Goal: Navigation & Orientation: Find specific page/section

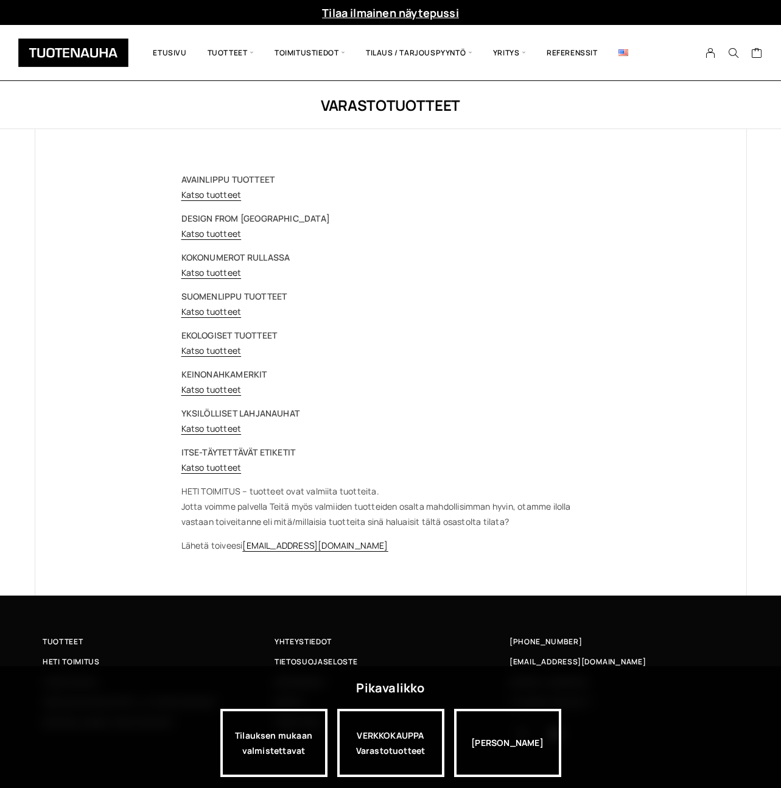
click at [88, 52] on img at bounding box center [73, 52] width 110 height 29
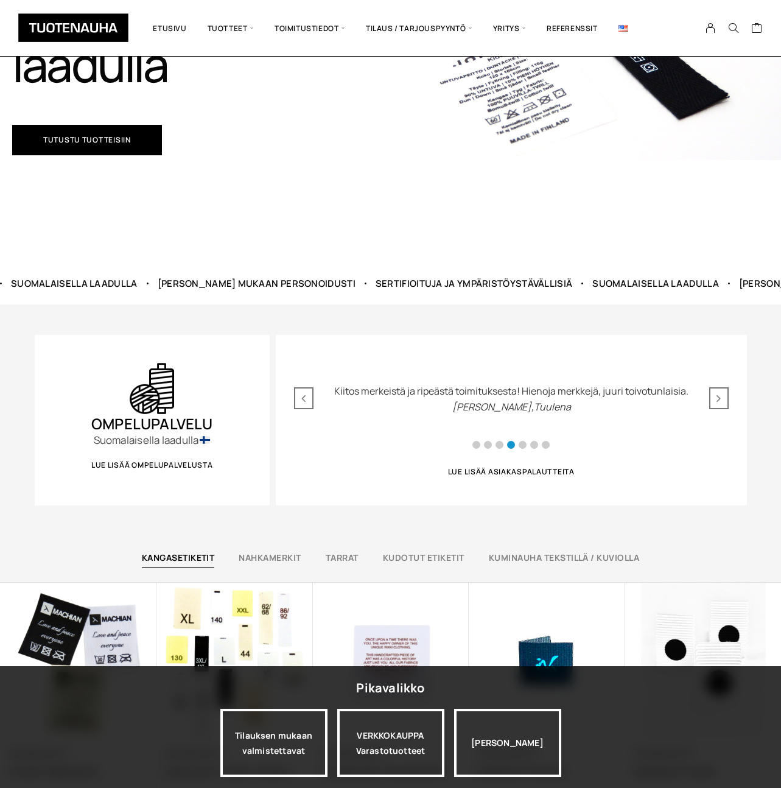
scroll to position [310, 0]
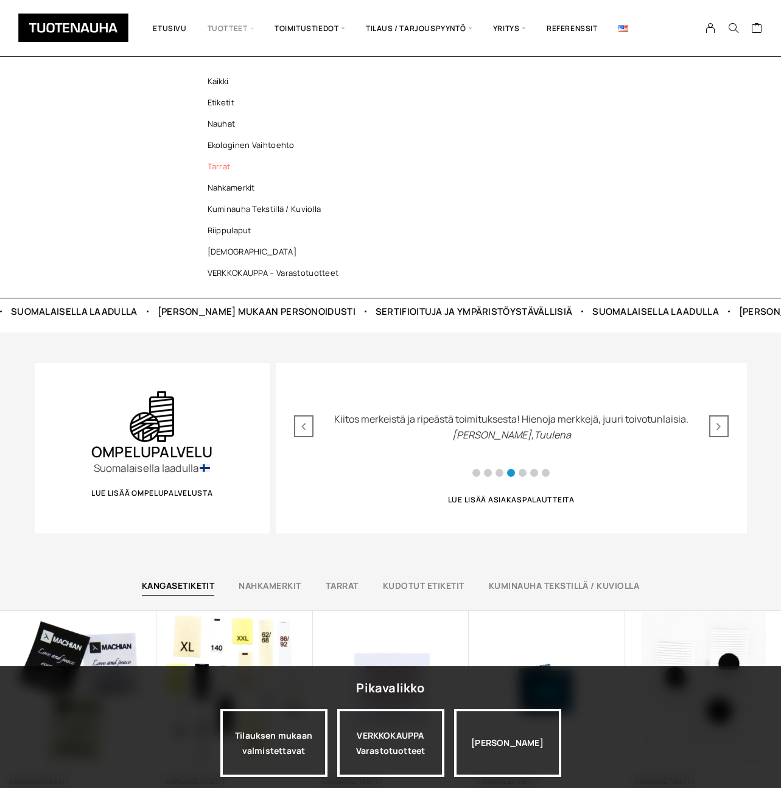
click at [224, 168] on link "Tarrat" at bounding box center [276, 166] width 177 height 21
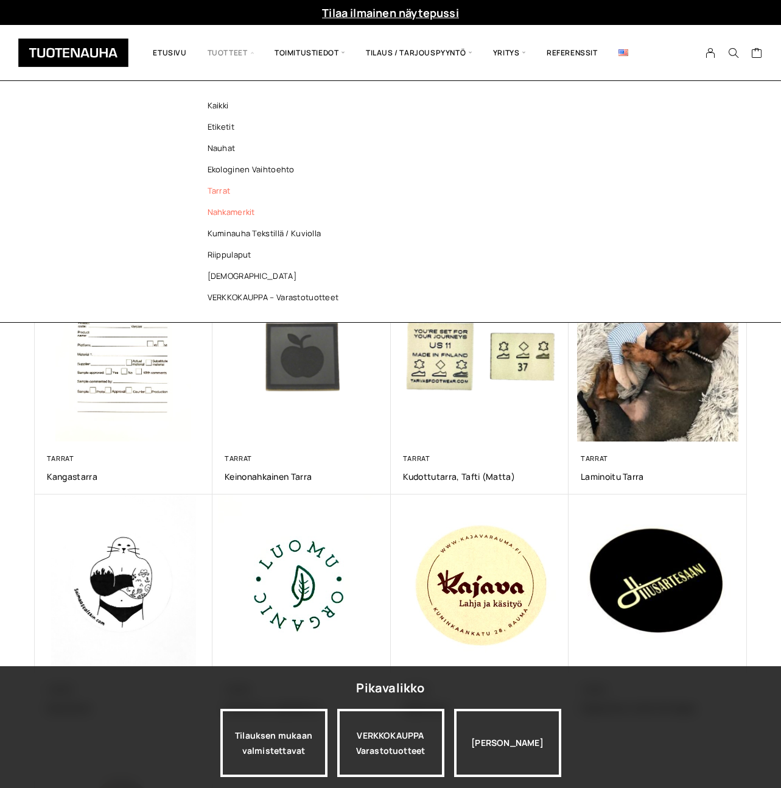
click at [242, 213] on link "Nahkamerkit" at bounding box center [276, 212] width 177 height 21
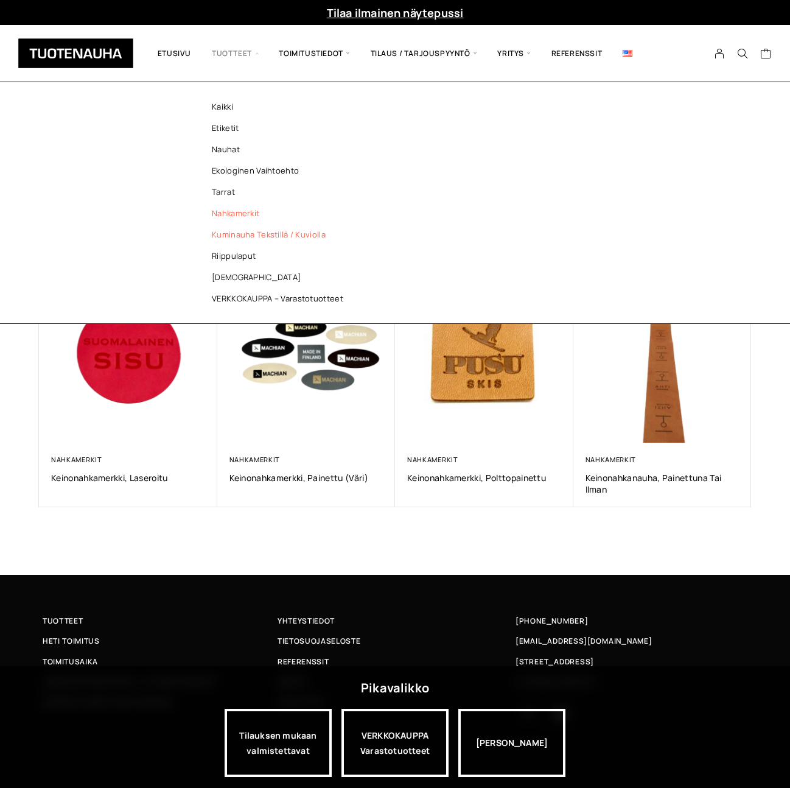
click at [261, 241] on link "Kuminauha tekstillä / kuviolla" at bounding box center [280, 234] width 177 height 21
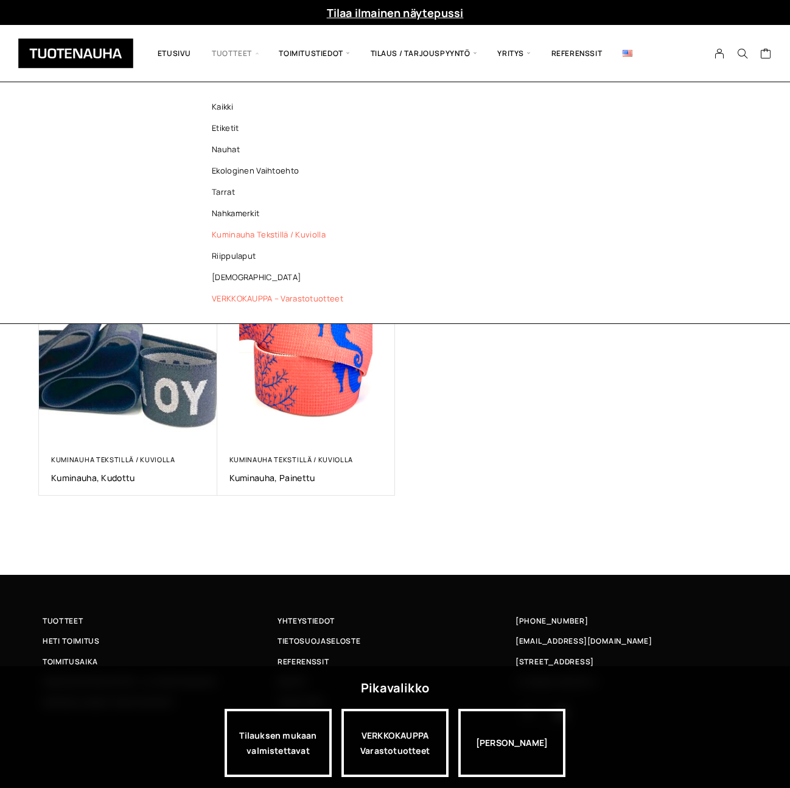
click at [295, 294] on link "VERKKOKAUPPA – Varastotuotteet" at bounding box center [280, 298] width 177 height 21
